Goal: Find specific page/section: Find specific page/section

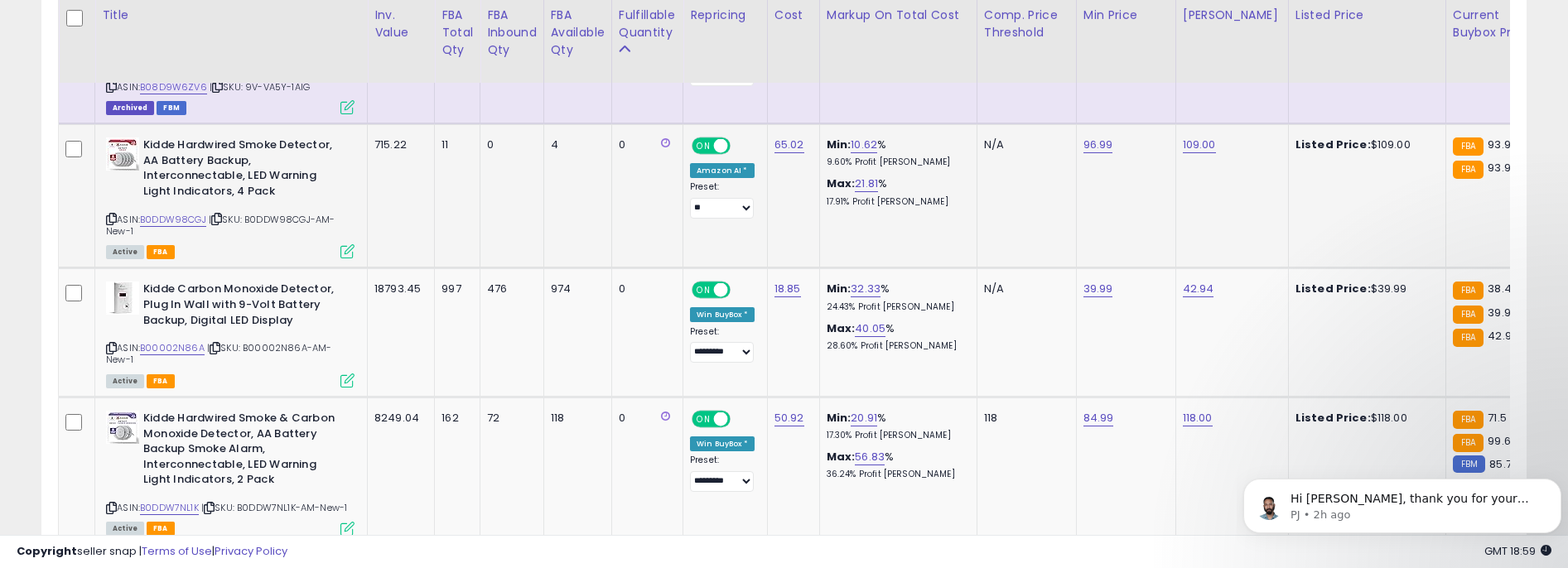
scroll to position [340, 861]
click at [1090, 72] on th "Min Price" at bounding box center [1126, 42] width 99 height 83
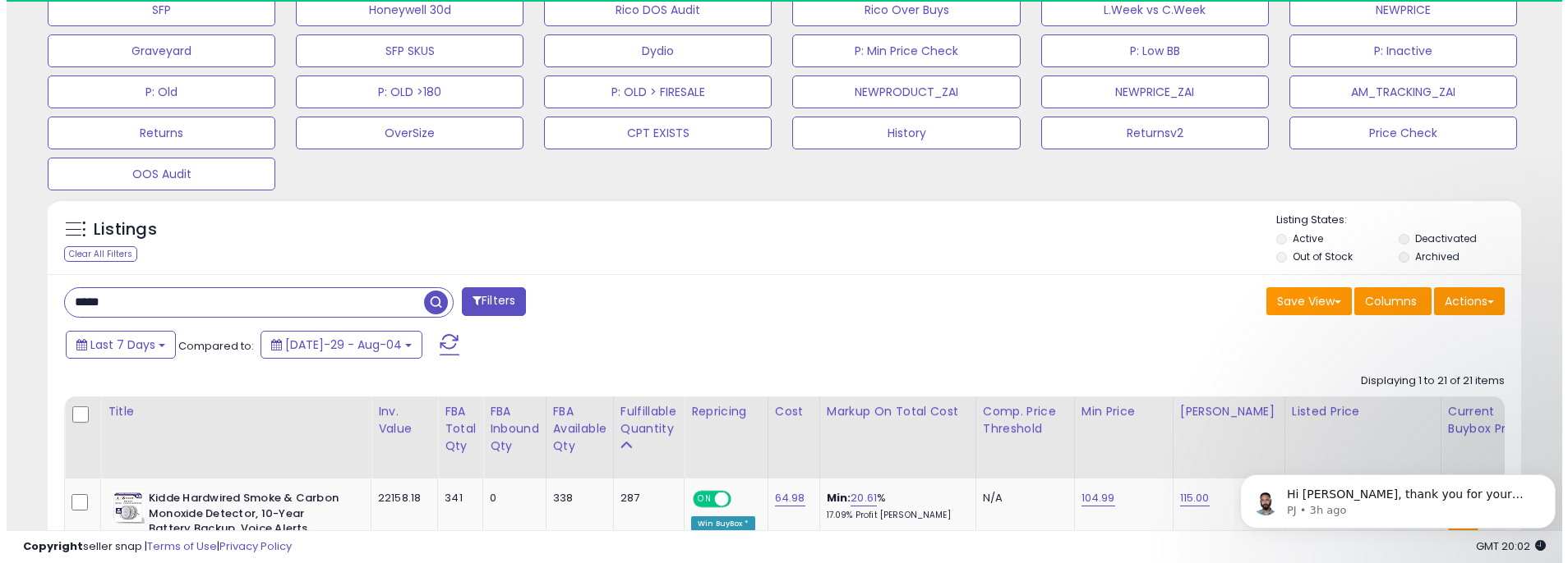
scroll to position [602, 0]
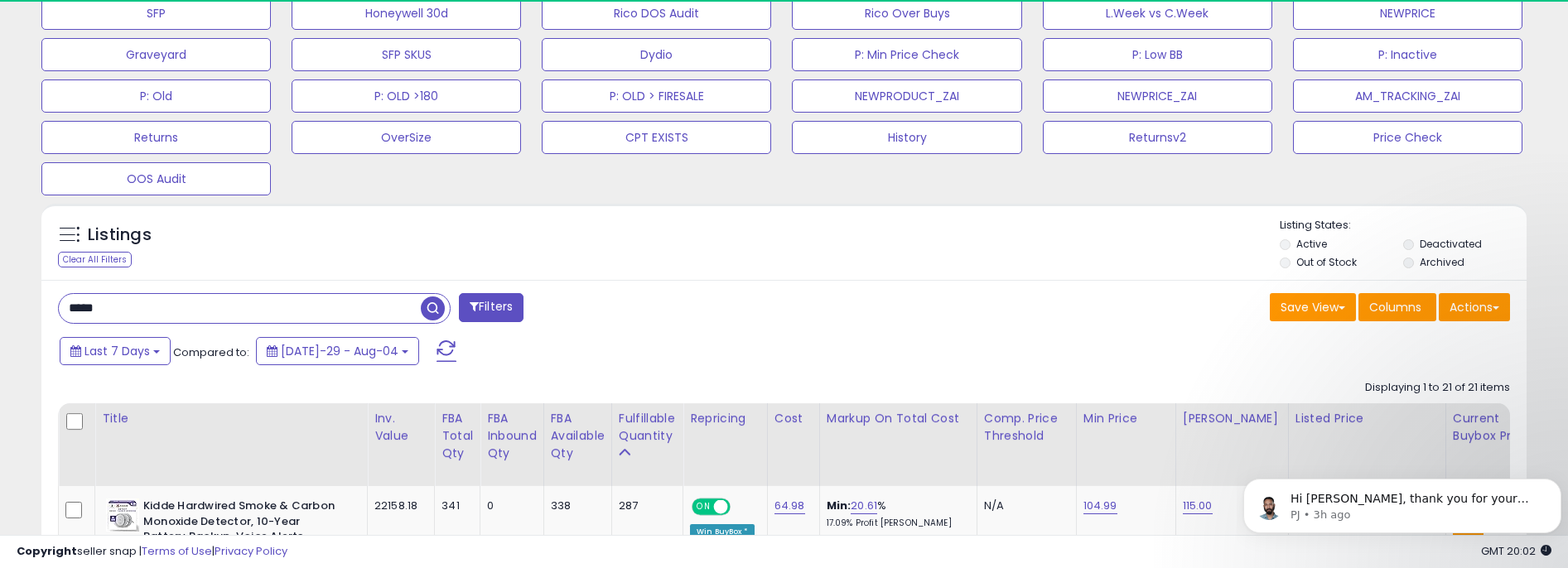
drag, startPoint x: 135, startPoint y: 305, endPoint x: 71, endPoint y: 298, distance: 64.4
click at [71, 298] on input "*****" at bounding box center [239, 309] width 362 height 29
drag, startPoint x: 432, startPoint y: 303, endPoint x: 479, endPoint y: 232, distance: 85.1
click at [432, 303] on span "button" at bounding box center [432, 308] width 24 height 24
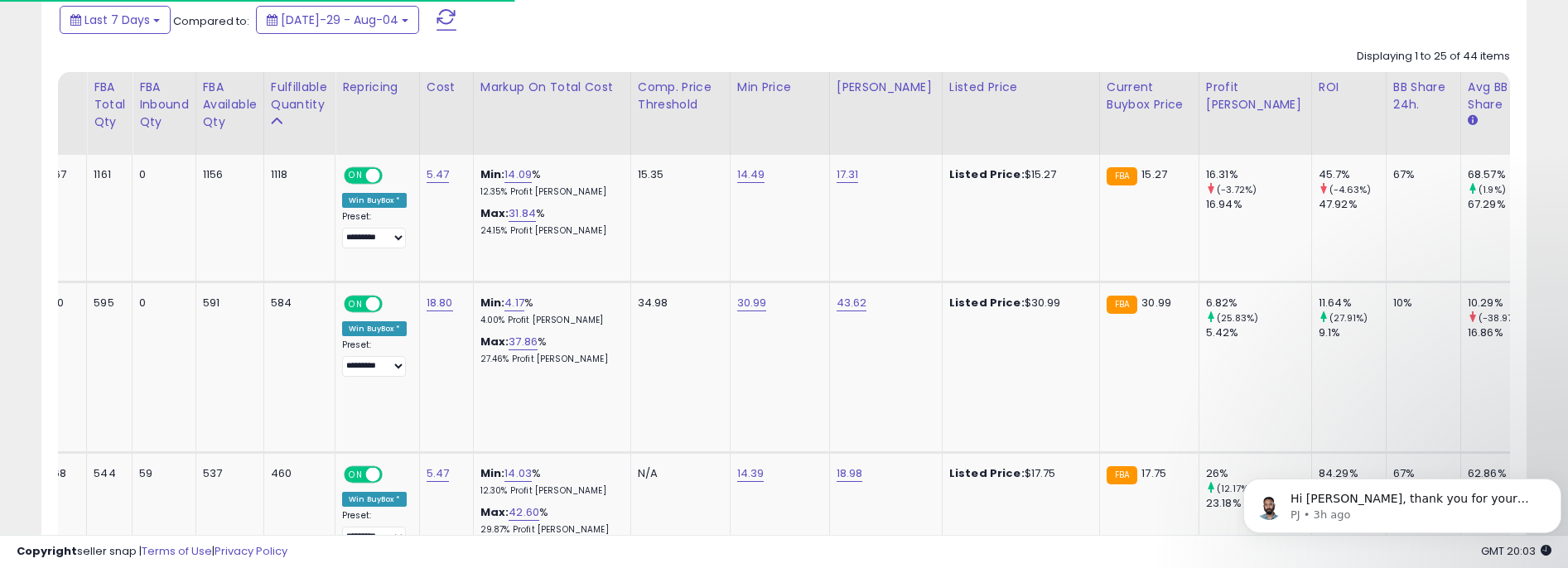
scroll to position [0, 0]
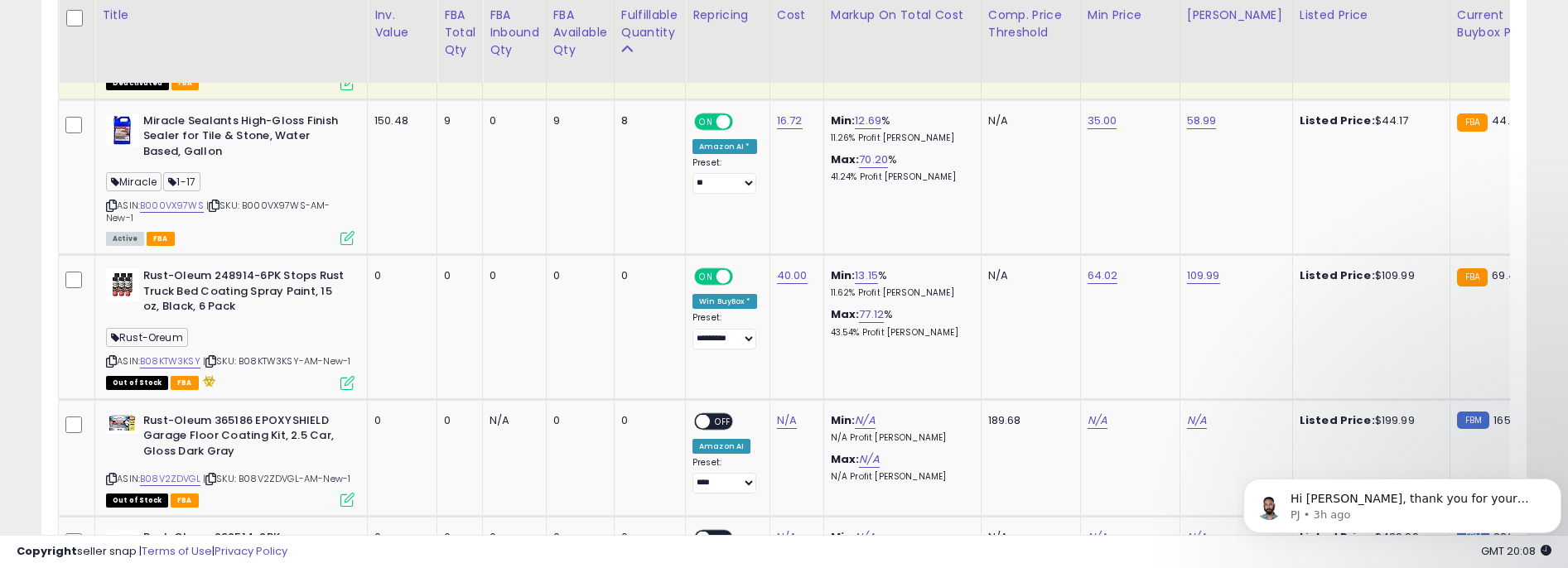
click at [396, 549] on div "Copyright seller snap | Terms of Use | Privacy Policy GMT 20:08 Authorization r…" at bounding box center [784, 552] width 1568 height 33
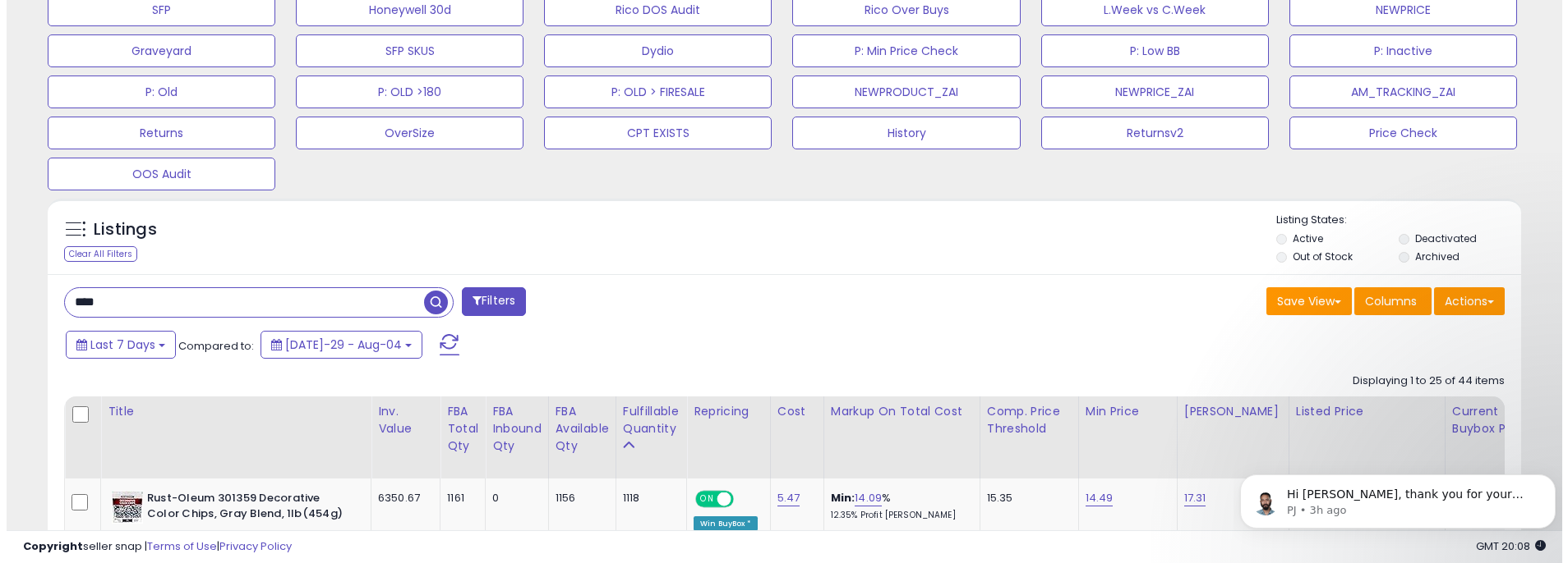
scroll to position [685, 0]
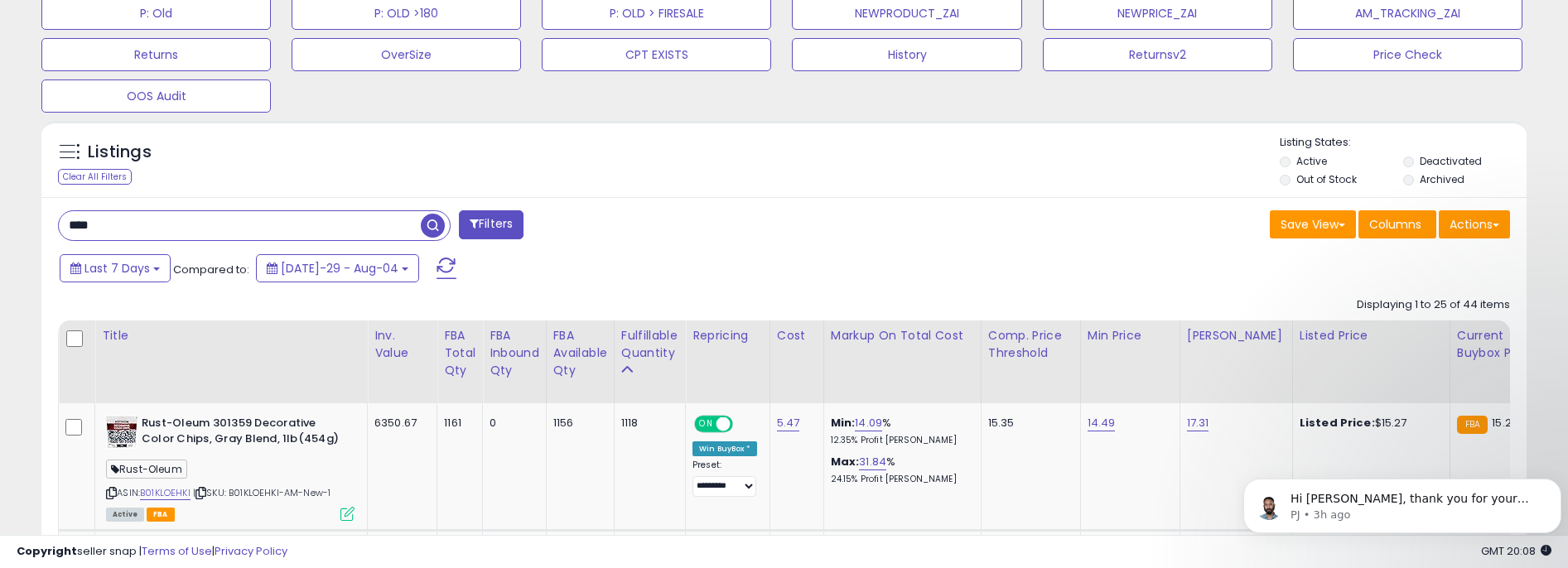
click at [151, 231] on input "****" at bounding box center [239, 226] width 362 height 29
drag, startPoint x: 100, startPoint y: 226, endPoint x: 30, endPoint y: 217, distance: 70.6
type input "*******"
click at [430, 223] on span "button" at bounding box center [432, 226] width 24 height 24
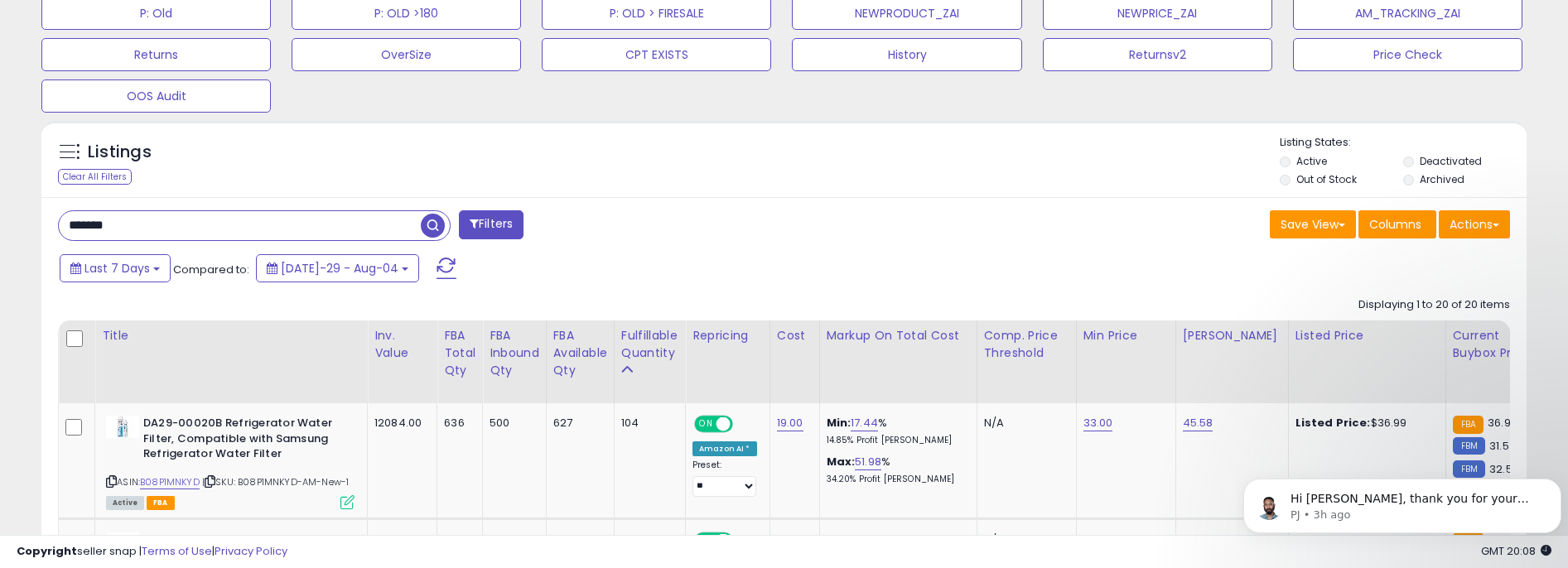
scroll to position [340, 861]
click at [888, 180] on div "Listings Clear All Filters Listing States:" at bounding box center [784, 163] width 1485 height 56
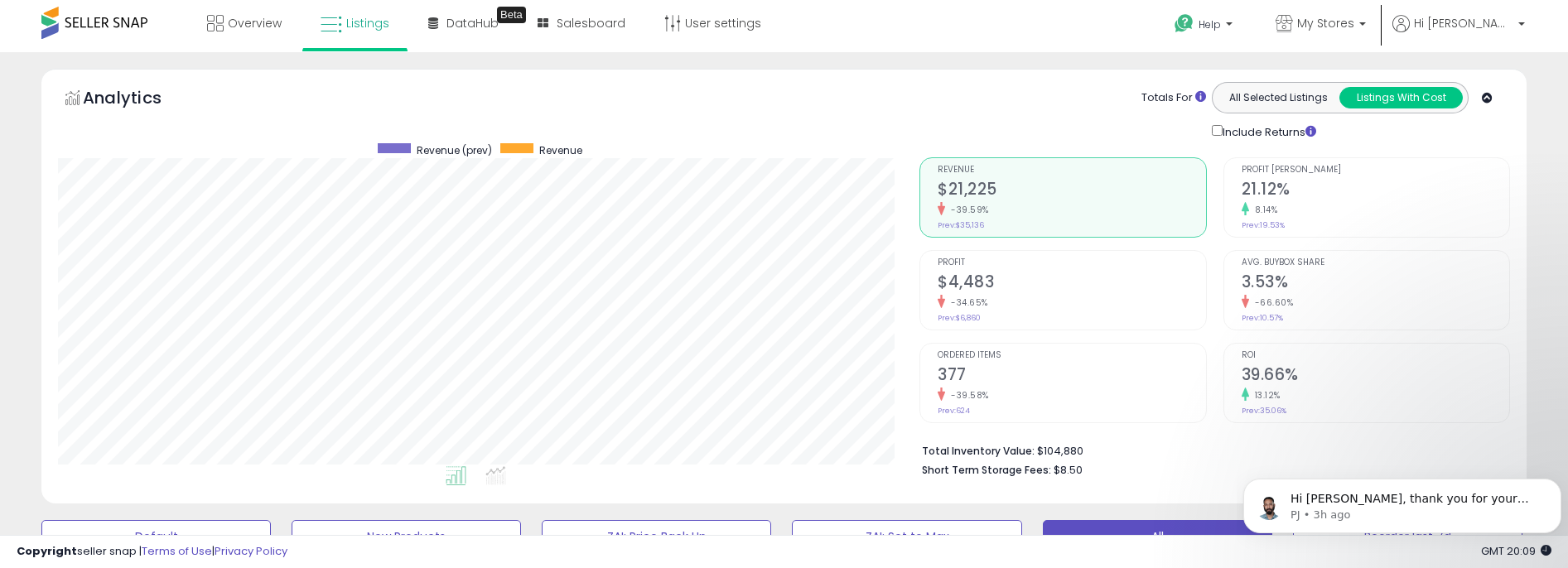
scroll to position [0, 0]
